Goal: Obtain resource: Download file/media

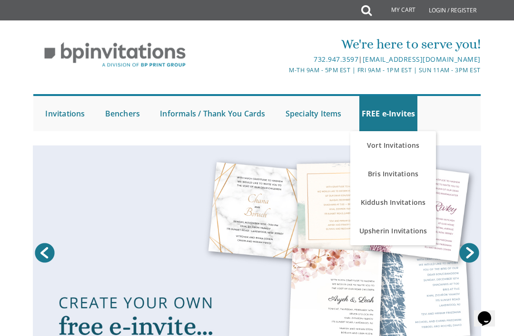
click at [410, 175] on link "Bris Invitations" at bounding box center [393, 174] width 86 height 29
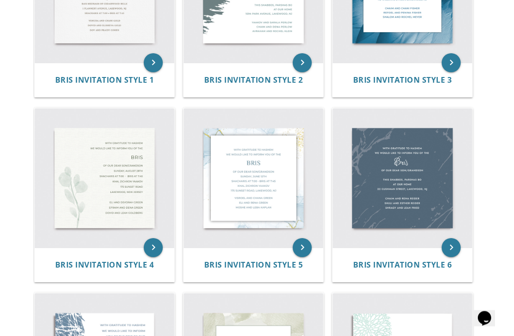
scroll to position [285, 0]
click at [119, 200] on img at bounding box center [104, 178] width 139 height 139
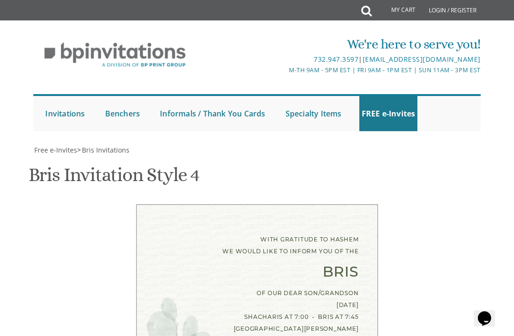
scroll to position [120, 0]
click at [349, 267] on div "Bris" at bounding box center [257, 273] width 203 height 12
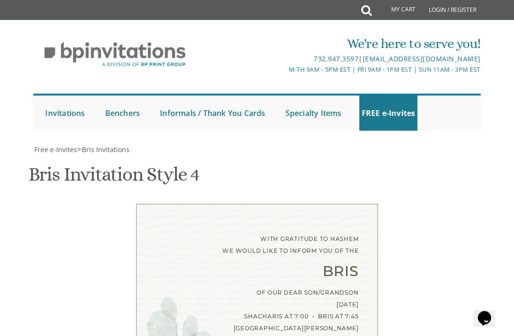
scroll to position [321, 0]
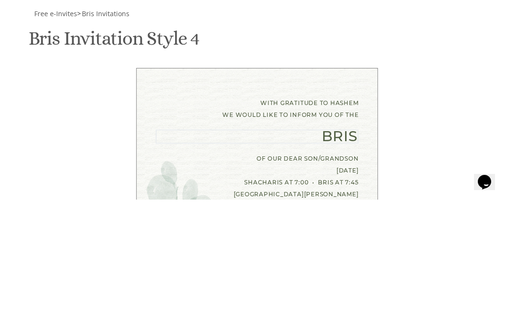
type textarea "B"
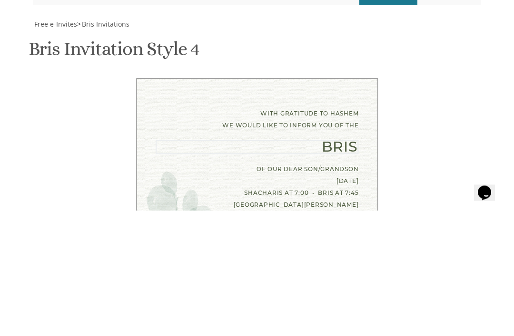
scroll to position [332, 0]
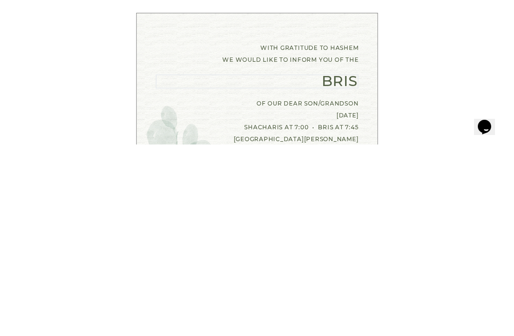
type textarea "[PERSON_NAME]"
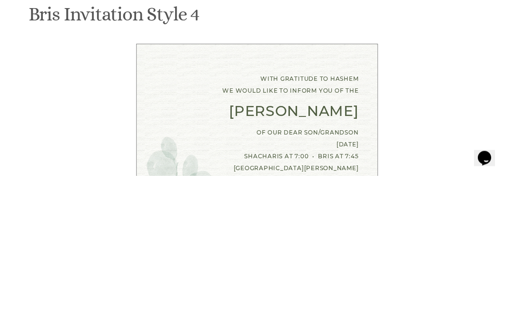
type textarea "Shmully and [PERSON_NAME] [PERSON_NAME] and [PERSON_NAME] [PERSON_NAME] and [PE…"
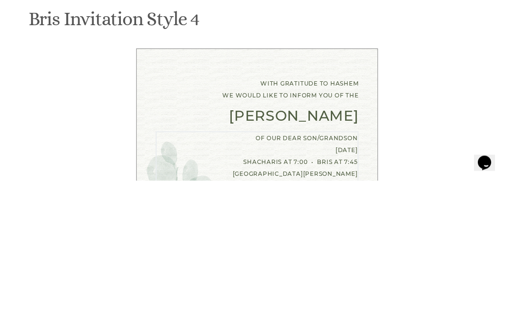
scroll to position [166, 0]
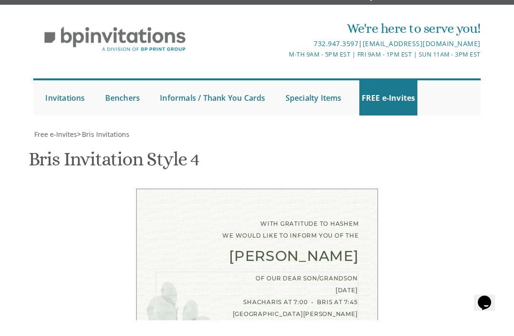
type textarea "of our dear son/grandson At our home [STREET_ADDRESS][PERSON_NAME][PERSON_NAME]"
click at [425, 205] on div "With gratitude to Hashem We would like to inform you of the [PERSON_NAME] of ou…" at bounding box center [257, 313] width 439 height 216
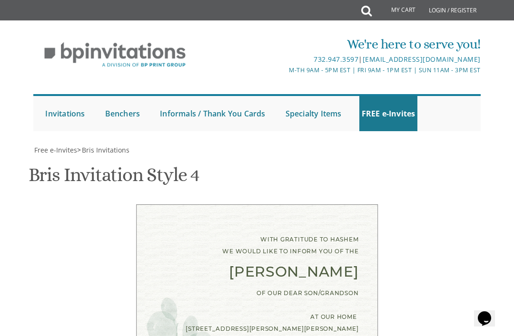
scroll to position [425, 0]
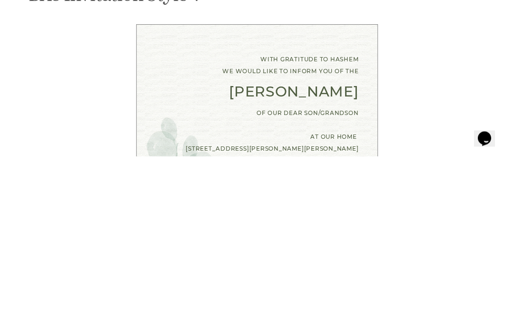
type input "[EMAIL_ADDRESS][DOMAIN_NAME]"
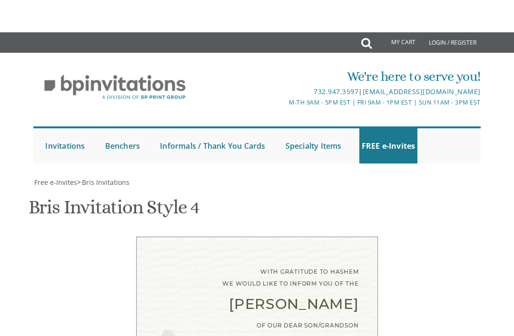
scroll to position [636, 0]
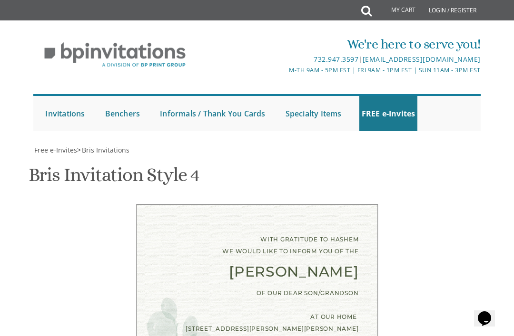
scroll to position [514, 0]
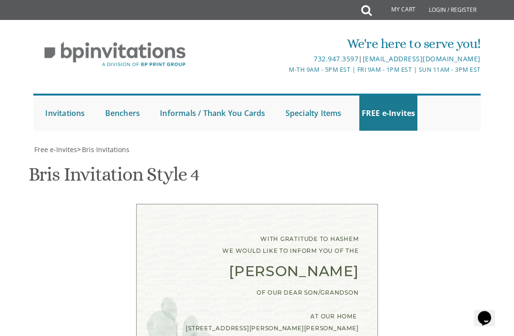
scroll to position [491, 0]
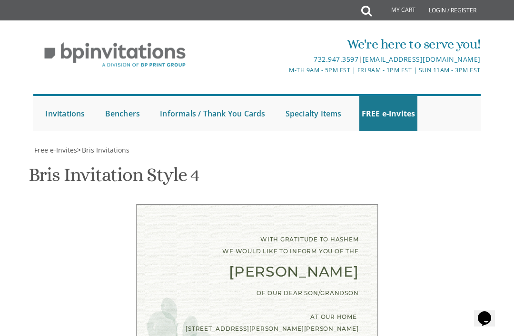
scroll to position [636, 0]
